Goal: Check status: Check status

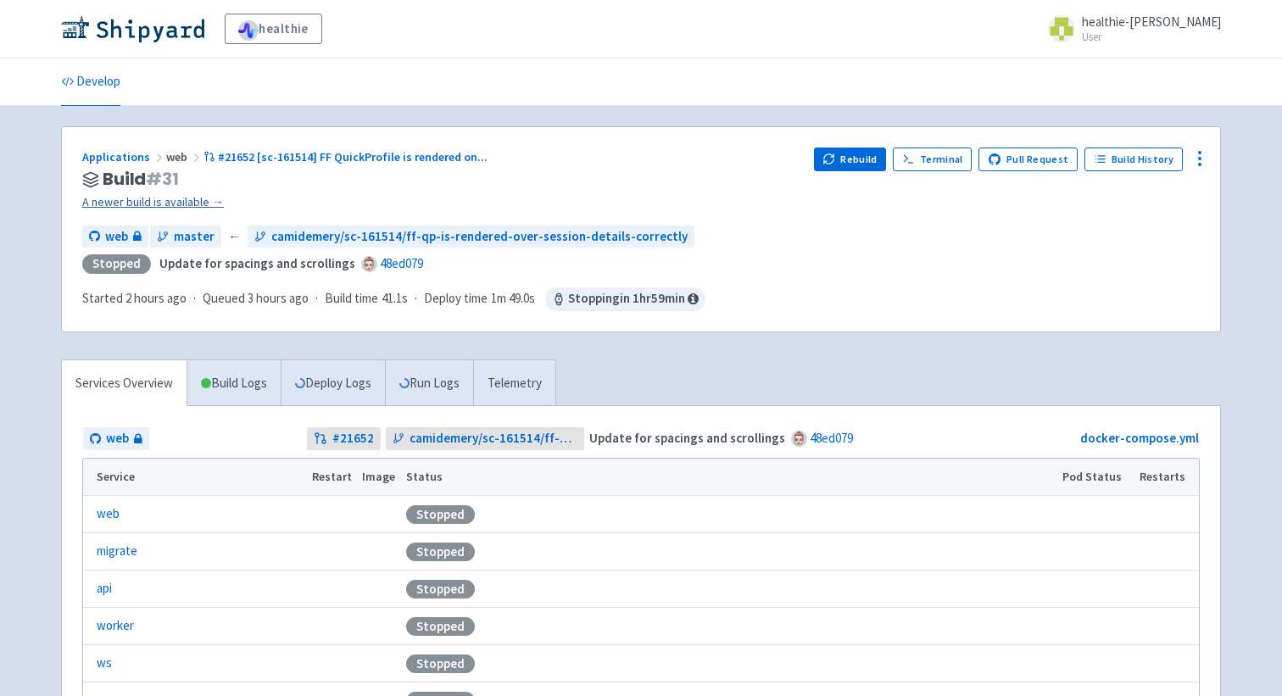
click at [179, 197] on link "A newer build is available →" at bounding box center [441, 202] width 718 height 20
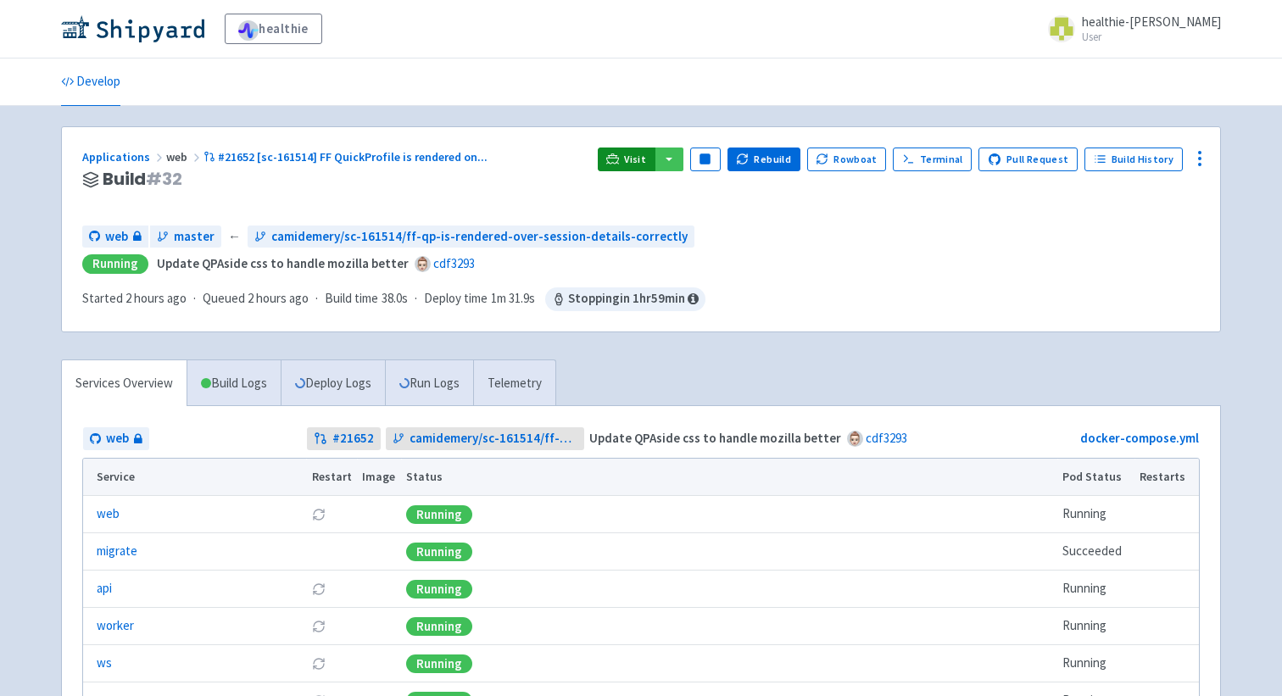
click at [649, 165] on link "Visit" at bounding box center [627, 160] width 58 height 24
